Goal: Task Accomplishment & Management: Use online tool/utility

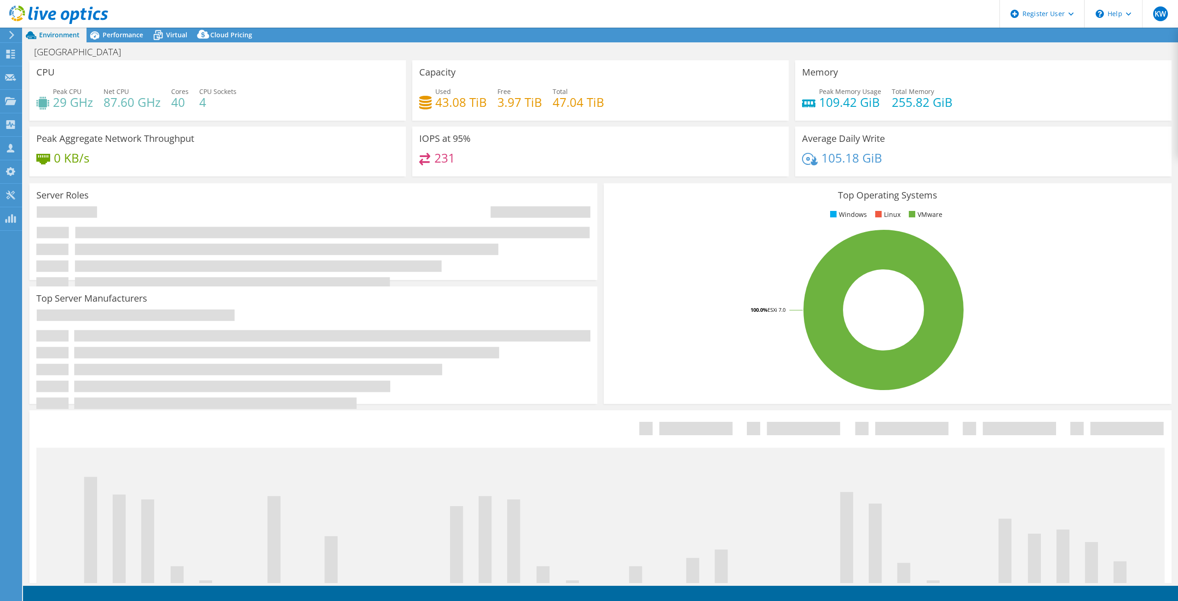
select select "USEast"
select select "USD"
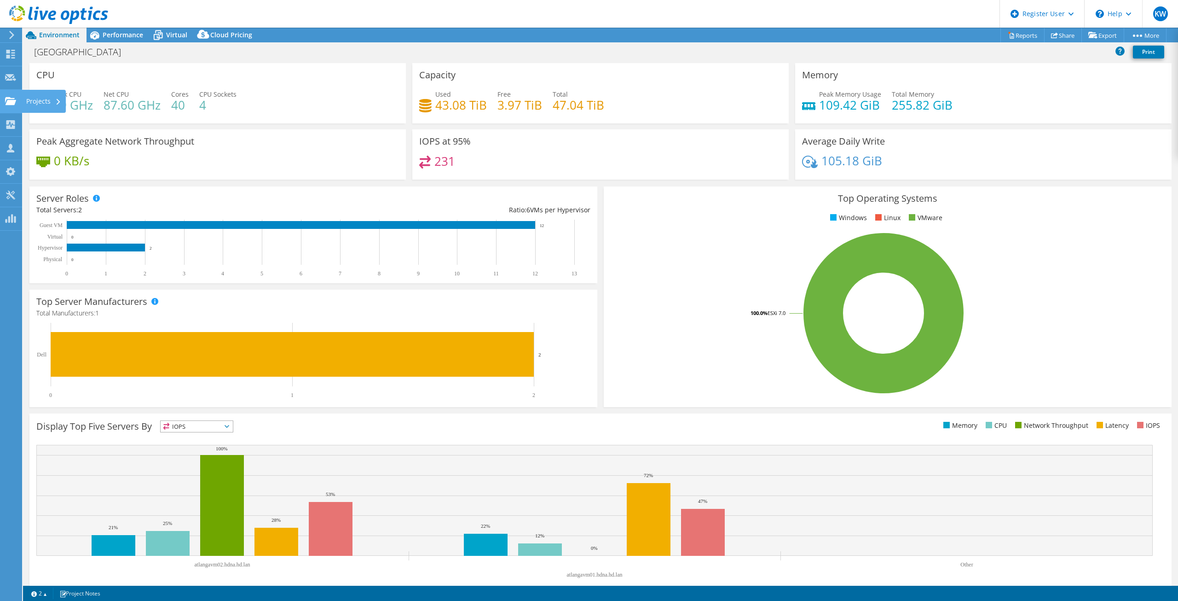
click at [33, 99] on div "Projects" at bounding box center [44, 101] width 44 height 23
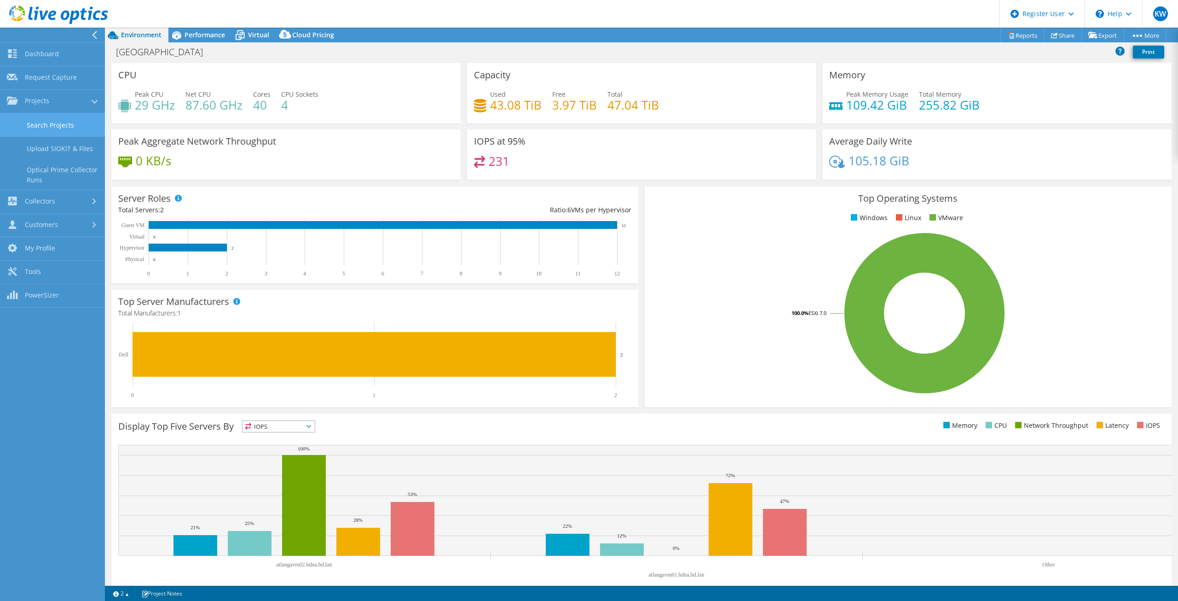
click at [41, 124] on link "Search Projects" at bounding box center [52, 124] width 105 height 23
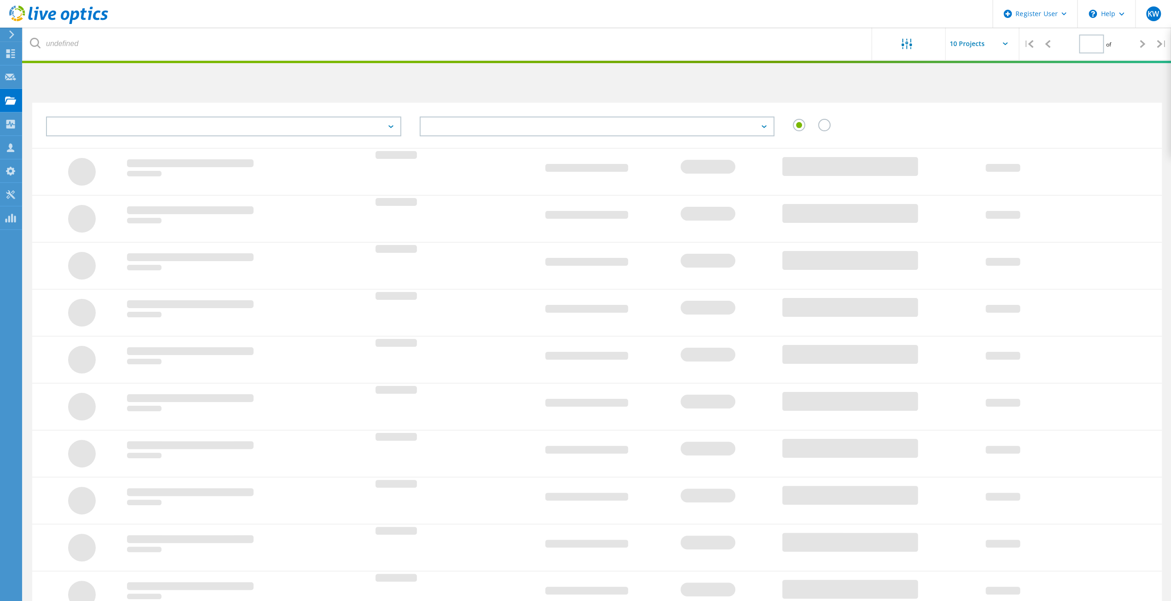
type input "1"
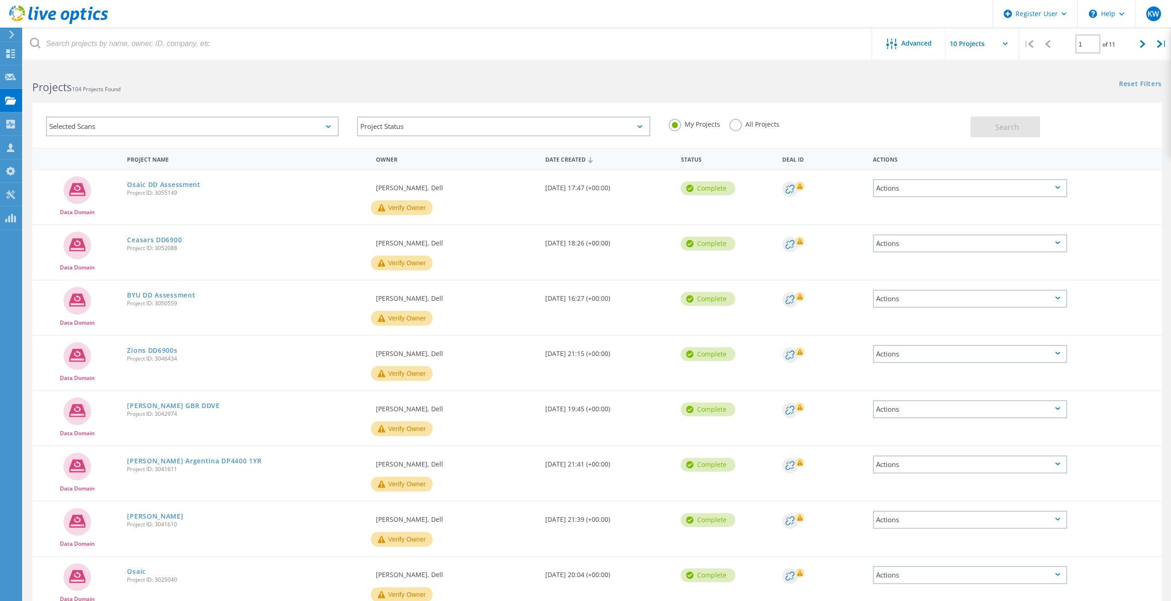
click at [1003, 43] on icon at bounding box center [1005, 43] width 5 height 3
click at [1017, 38] on div at bounding box center [983, 44] width 74 height 32
click at [1006, 44] on icon at bounding box center [1005, 43] width 5 height 3
click at [972, 36] on input "text" at bounding box center [992, 44] width 92 height 32
click at [989, 78] on div "Show 20 Projects" at bounding box center [991, 82] width 91 height 15
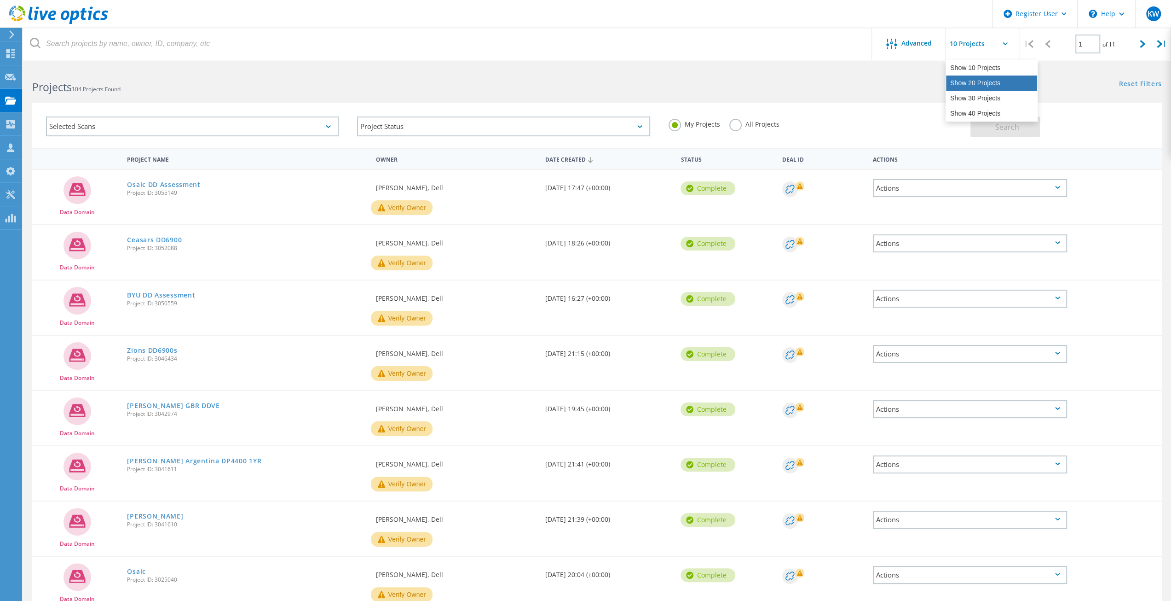
type input "Show 20 Projects"
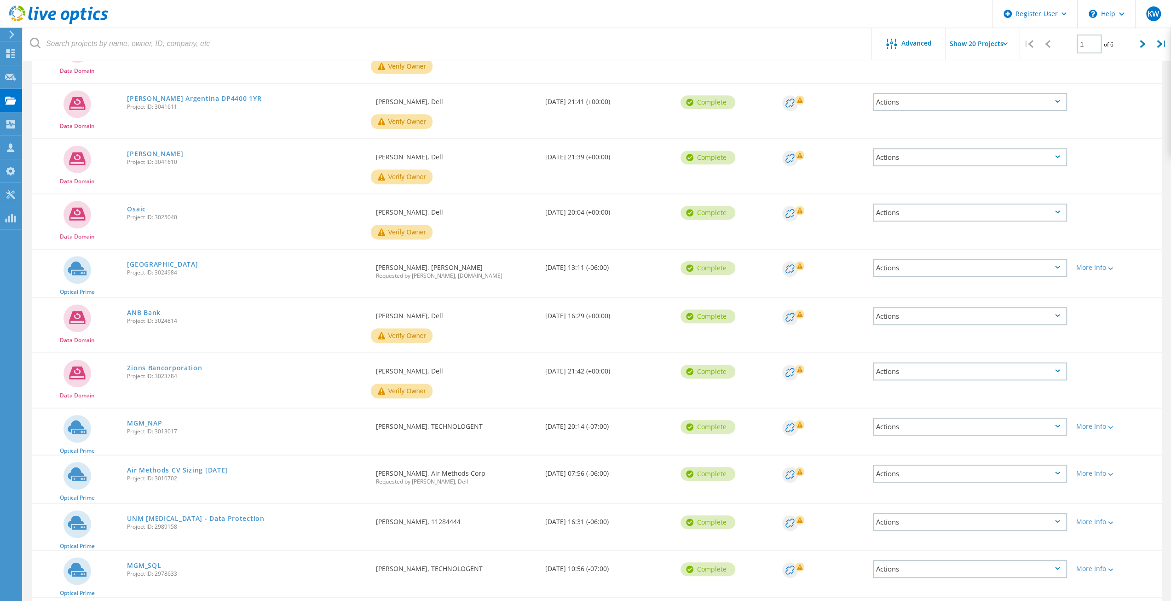
scroll to position [368, 0]
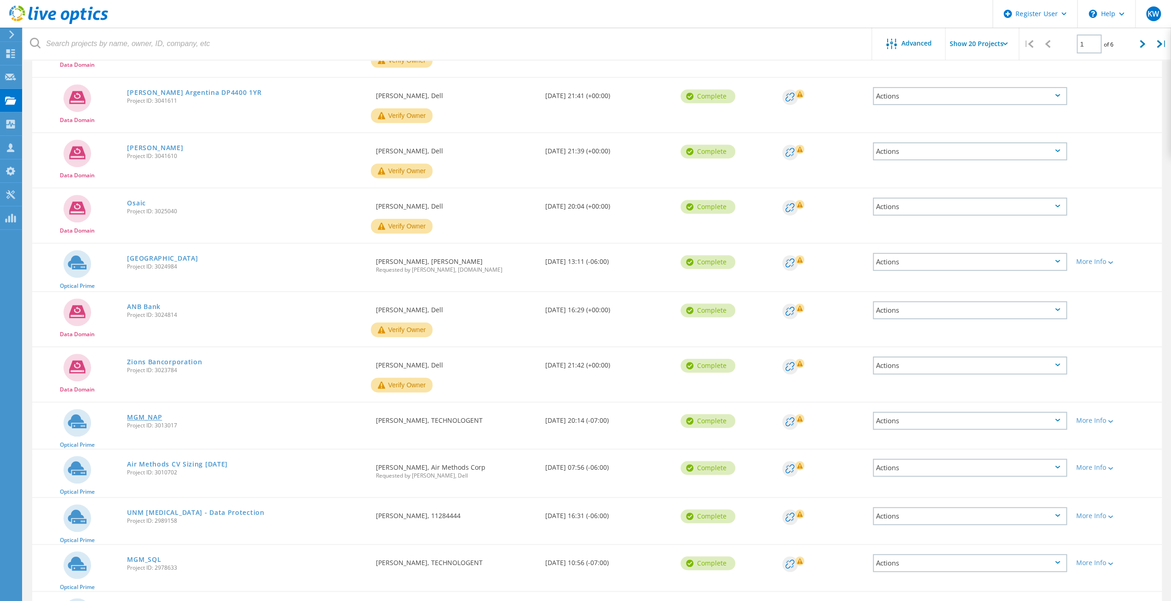
click at [149, 414] on link "MGM_NAP" at bounding box center [144, 417] width 35 height 6
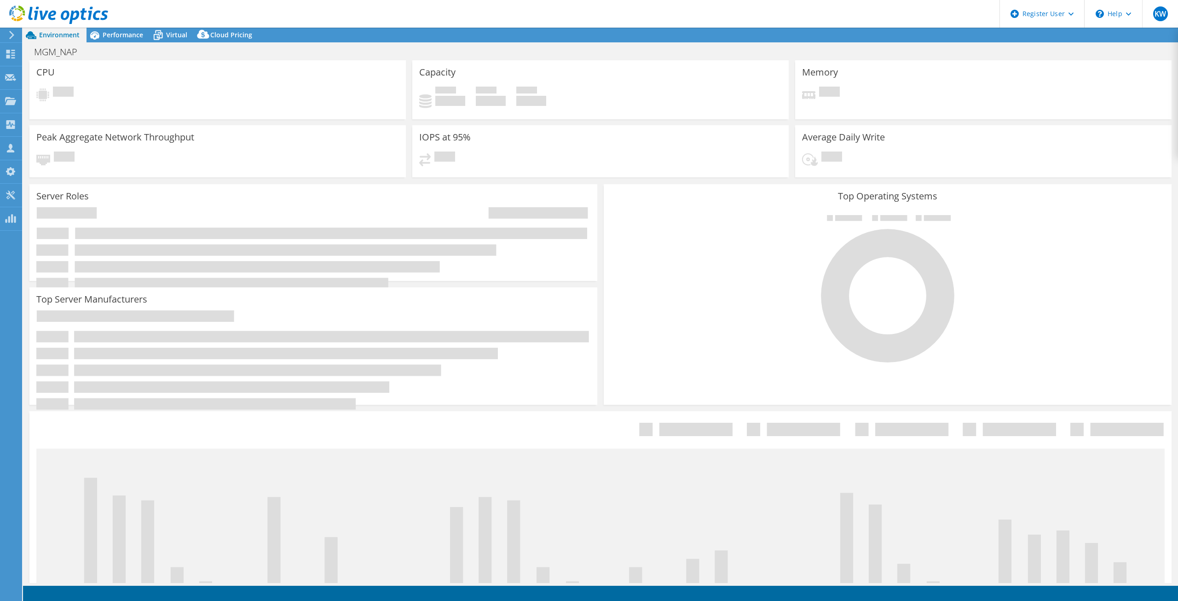
select select "USD"
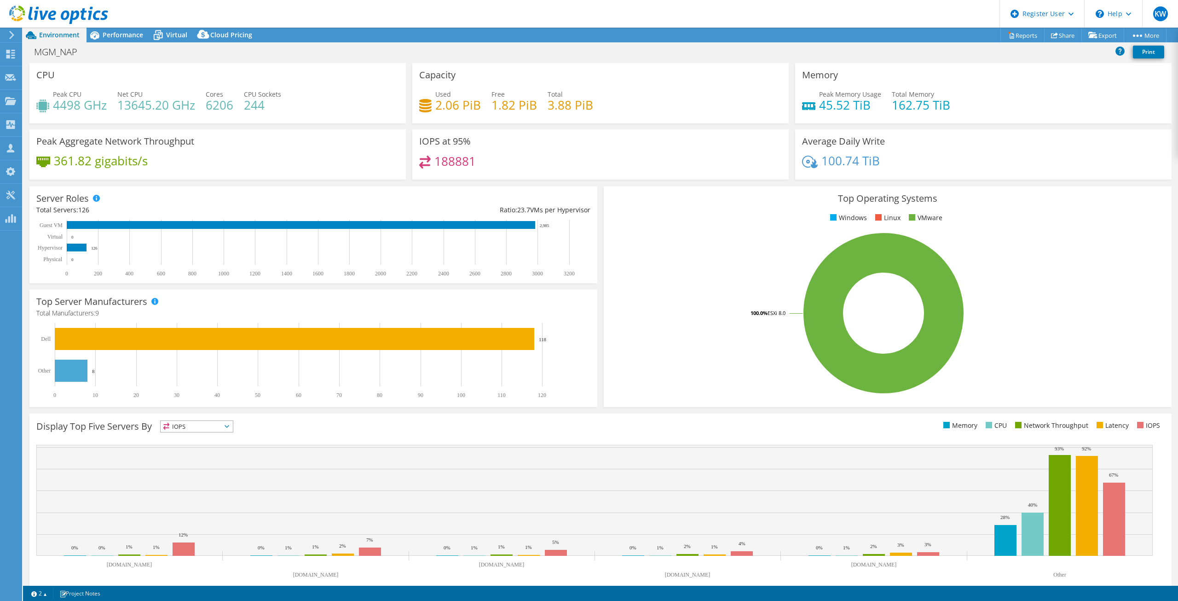
drag, startPoint x: 535, startPoint y: 49, endPoint x: 261, endPoint y: 35, distance: 273.8
click at [534, 49] on div "MGM_NAP Print" at bounding box center [600, 51] width 1155 height 17
click at [1146, 31] on link "More" at bounding box center [1145, 35] width 43 height 14
click at [1132, 94] on link "Project Details" at bounding box center [1124, 90] width 87 height 19
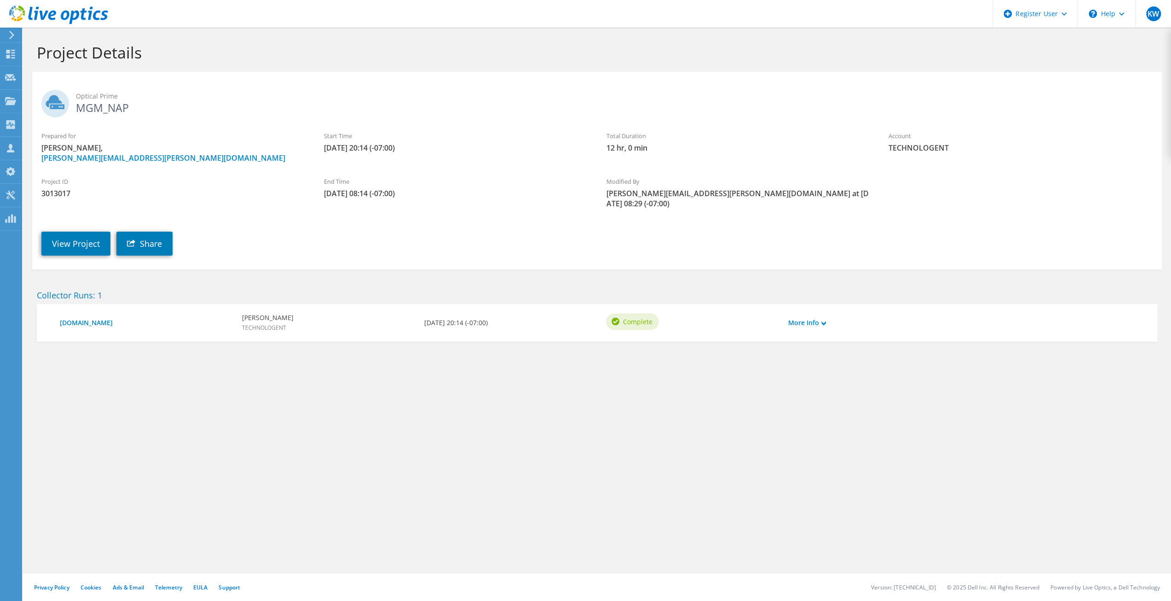
click at [959, 234] on div "View Project Share" at bounding box center [606, 236] width 1148 height 47
click at [824, 321] on icon at bounding box center [824, 323] width 5 height 5
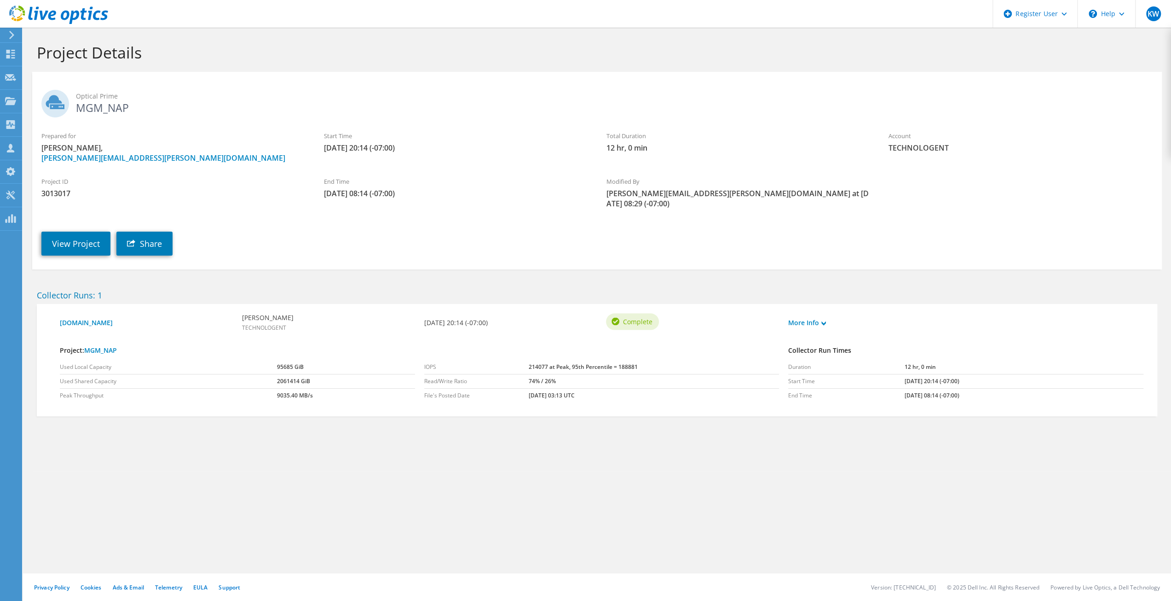
click at [829, 483] on div "Project Details Optical Prime MGM_NAP Prepared for David Lehrner, david.lehrner…" at bounding box center [597, 314] width 1148 height 573
drag, startPoint x: 945, startPoint y: 151, endPoint x: 951, endPoint y: 148, distance: 6.8
click at [951, 148] on span "TECHNOLOGENT" at bounding box center [1021, 148] width 264 height 10
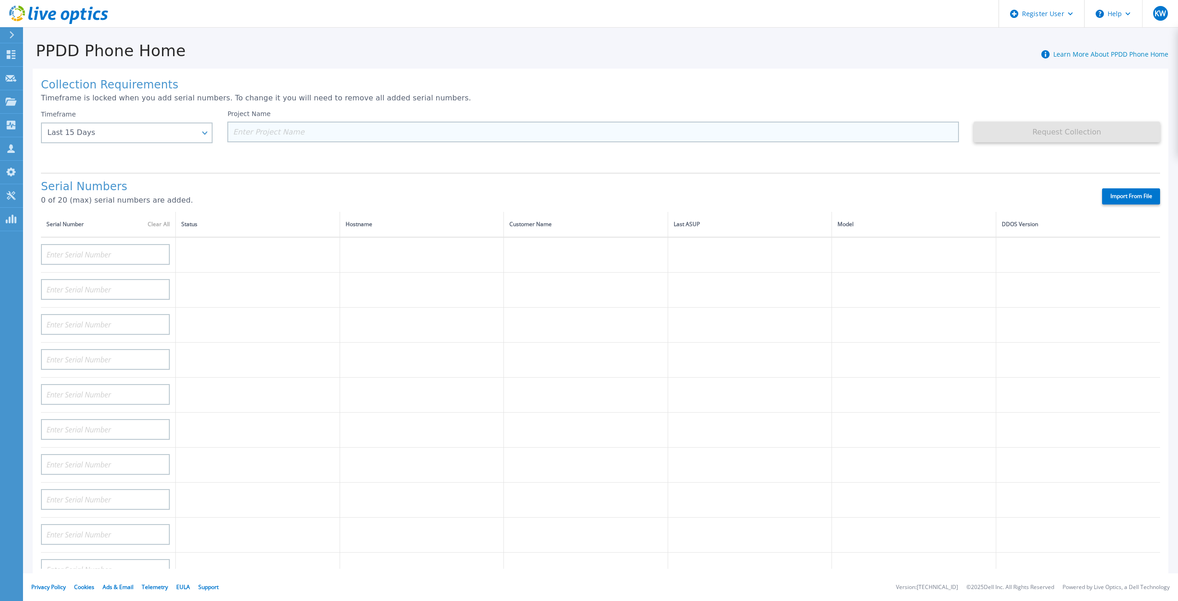
click at [324, 132] on input at bounding box center [592, 132] width 731 height 21
click at [204, 138] on div "Last 15 Days" at bounding box center [127, 132] width 172 height 21
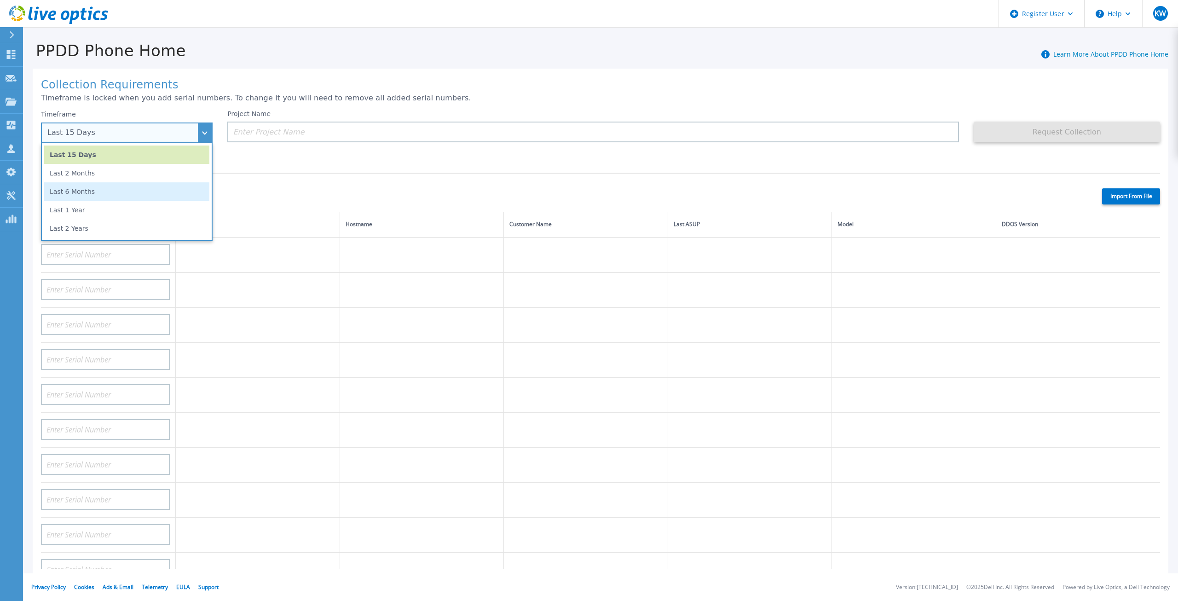
click at [191, 186] on li "Last 6 Months" at bounding box center [126, 191] width 165 height 18
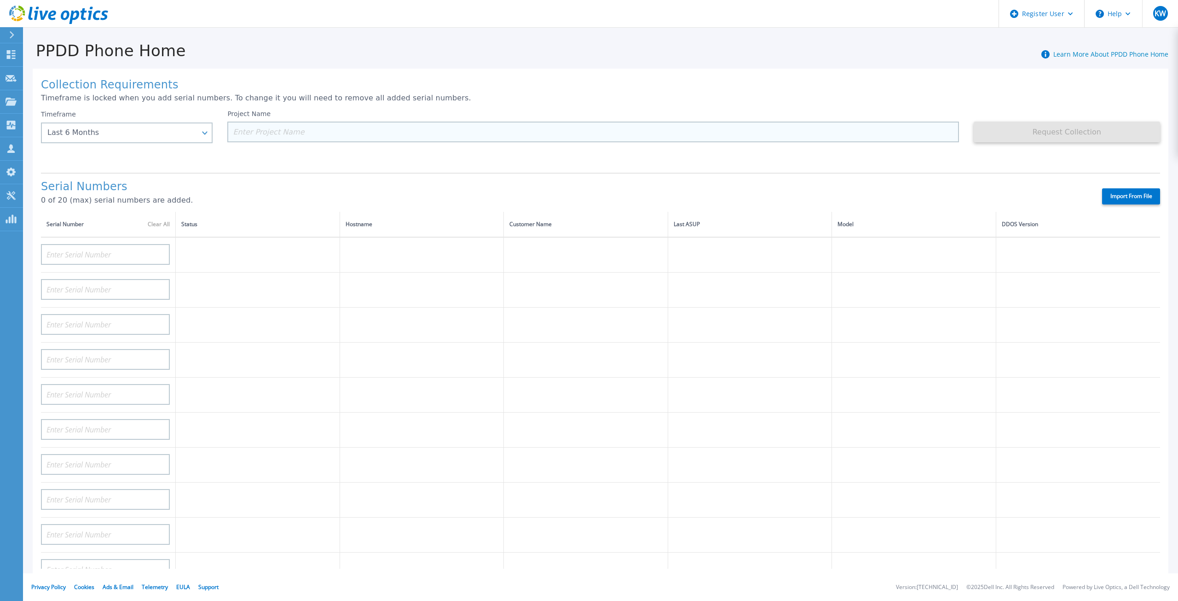
click at [303, 135] on input at bounding box center [592, 132] width 731 height 21
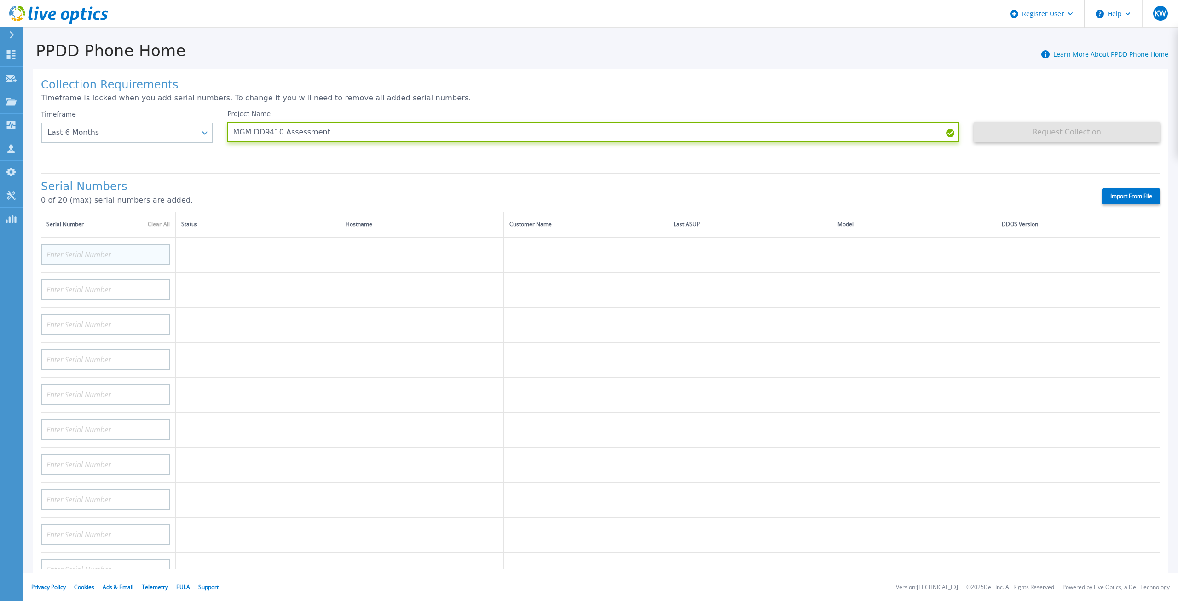
type input "MGM DD9410 Assessment"
click at [122, 250] on input at bounding box center [105, 254] width 129 height 21
paste input "APX00244105587"
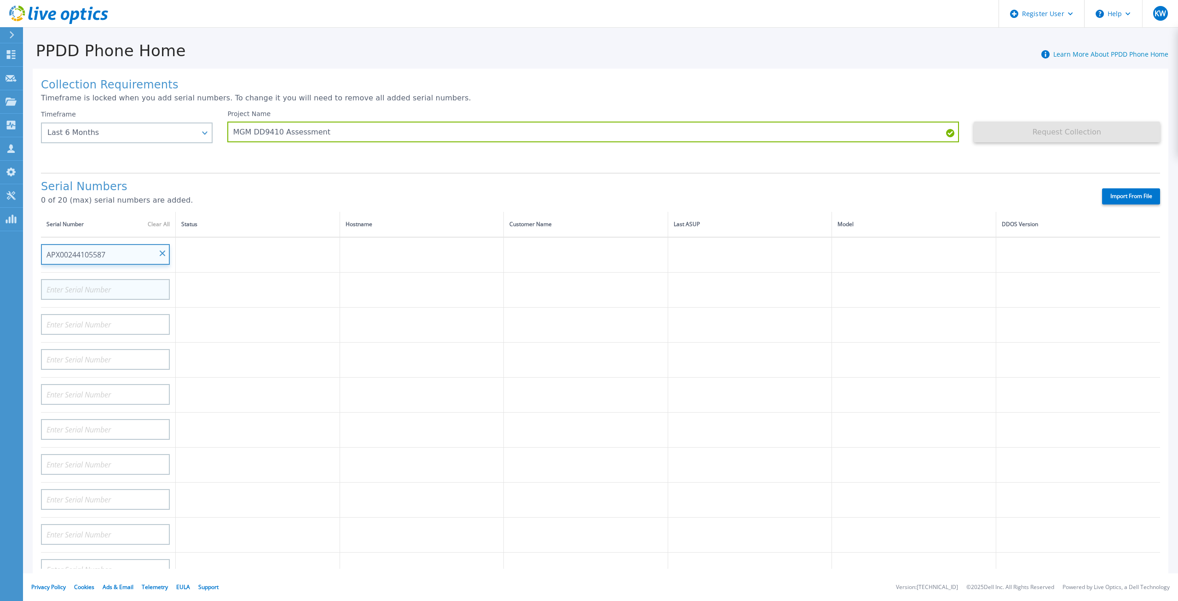
type input "APX00244105587"
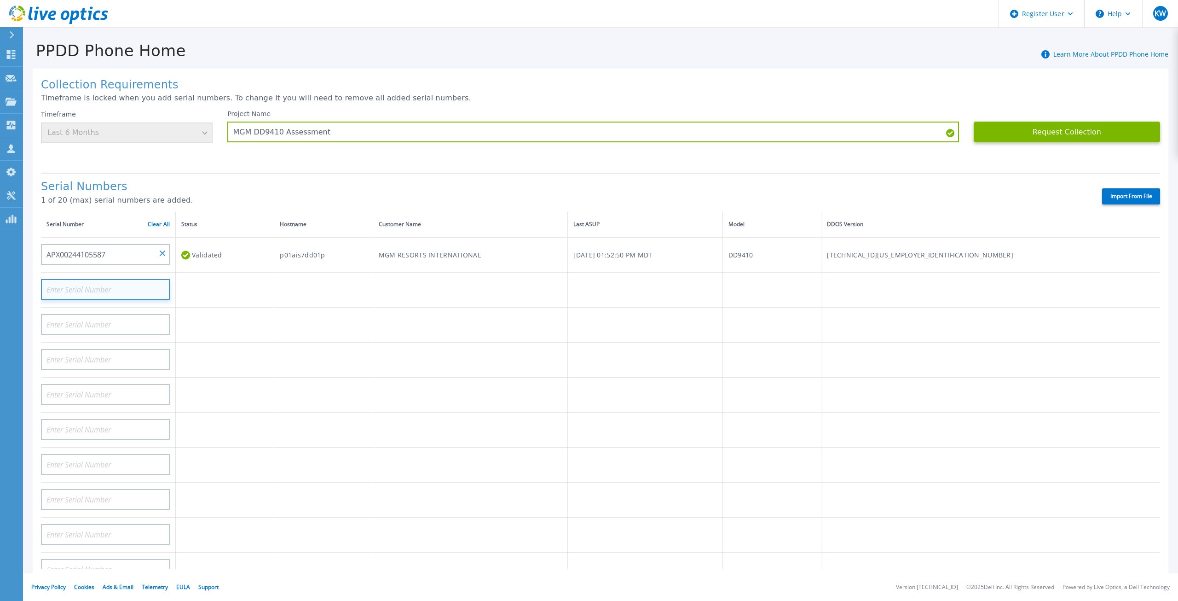
click at [129, 279] on input at bounding box center [105, 289] width 129 height 21
paste input "APX00244104132"
type input "APX00244104132"
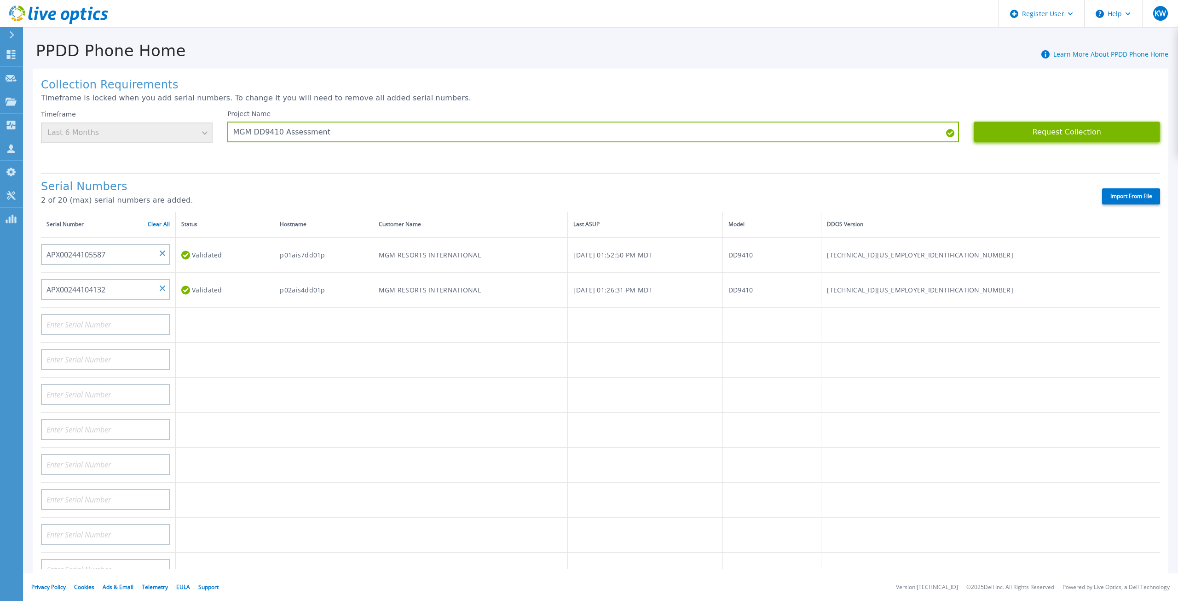
click at [1056, 128] on button "Request Collection" at bounding box center [1067, 132] width 186 height 21
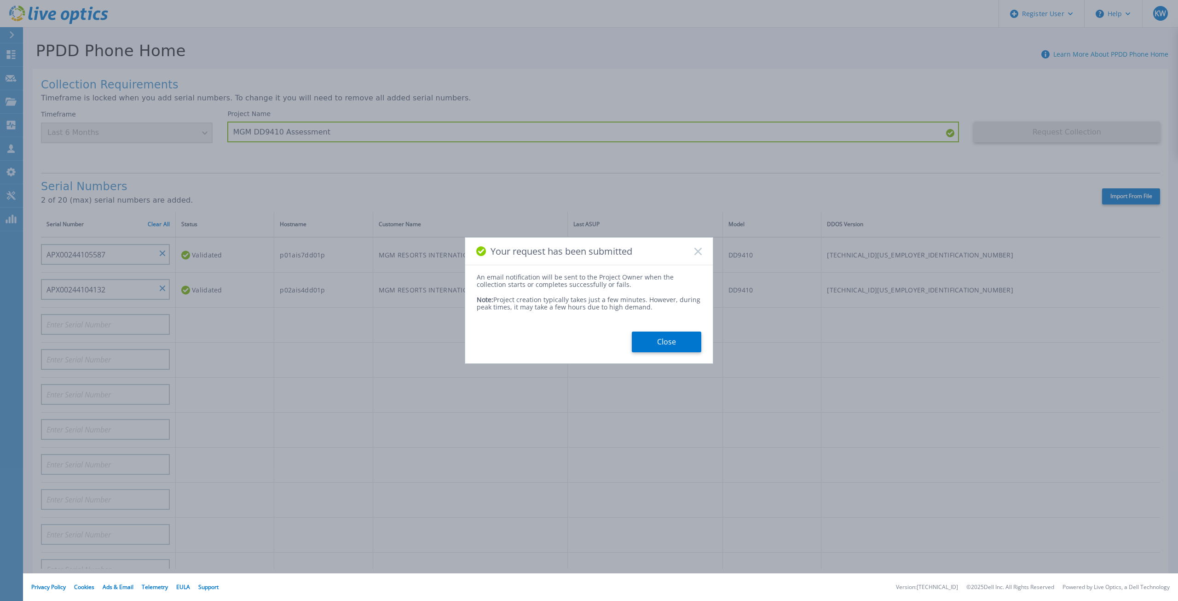
click at [681, 343] on button "Close" at bounding box center [667, 341] width 70 height 21
